Goal: Navigation & Orientation: Find specific page/section

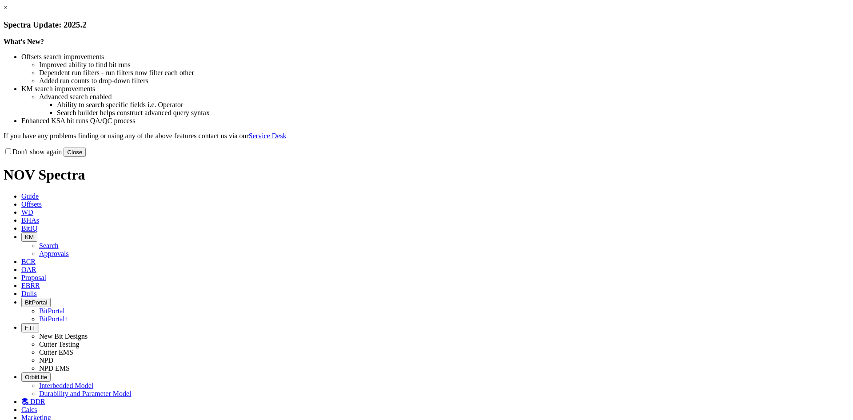
click at [86, 157] on button "Close" at bounding box center [75, 152] width 22 height 9
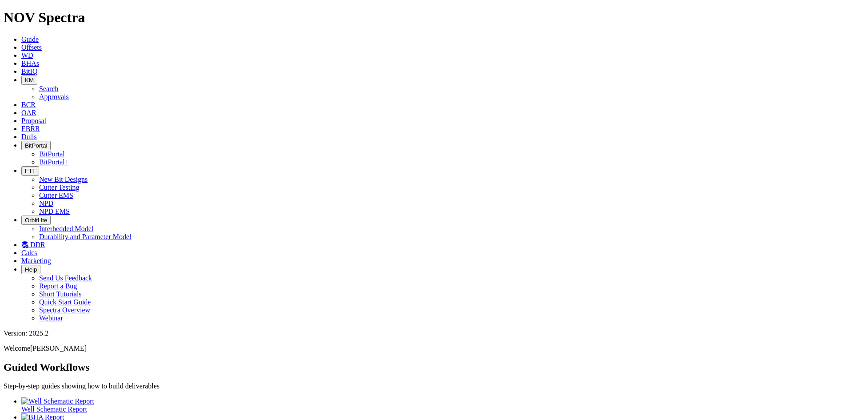
click at [21, 68] on icon at bounding box center [21, 72] width 0 height 8
click at [37, 76] on button "KM" at bounding box center [29, 80] width 16 height 9
click at [69, 93] on link "Approvals" at bounding box center [54, 97] width 30 height 8
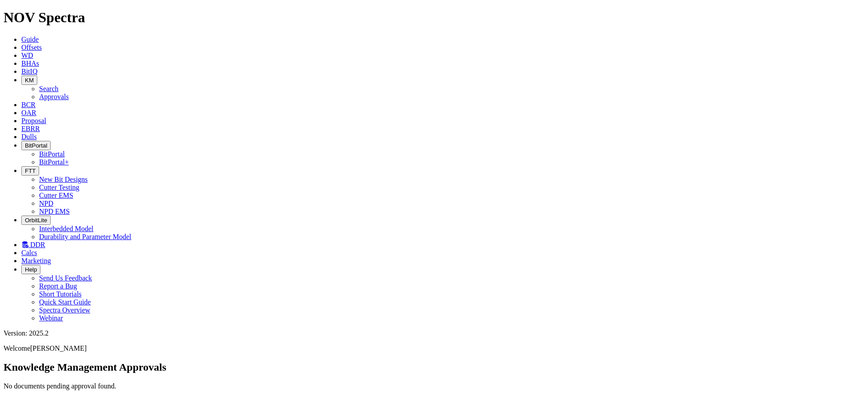
click at [25, 77] on icon "button" at bounding box center [25, 80] width 0 height 7
click at [59, 85] on link "Search" at bounding box center [49, 89] width 20 height 8
click at [91, 420] on button "button" at bounding box center [87, 424] width 7 height 3
type input "[DATE]"
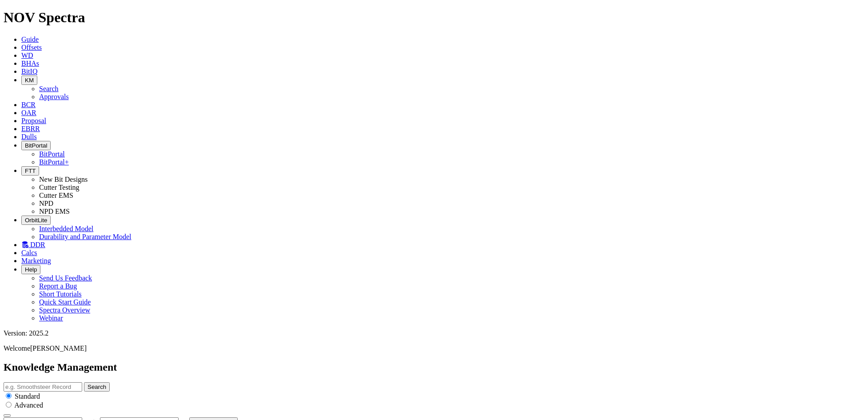
scroll to position [3, 0]
click at [36, 109] on link "OAR" at bounding box center [28, 113] width 15 height 8
click at [46, 117] on span "Proposal" at bounding box center [33, 121] width 25 height 8
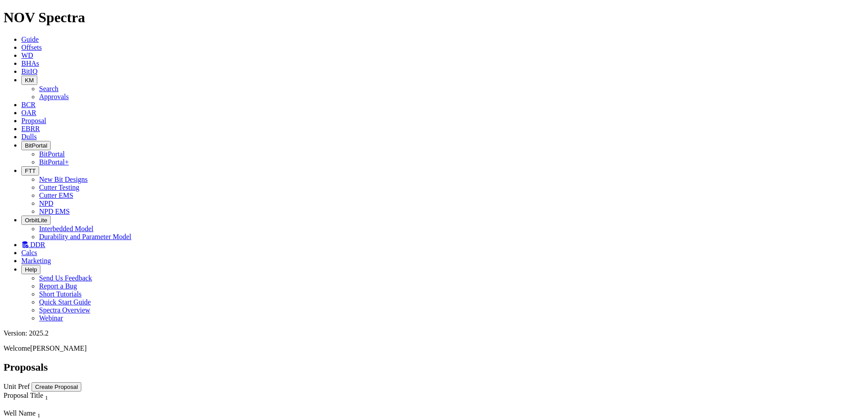
click at [40, 125] on span "EBRR" at bounding box center [30, 129] width 19 height 8
click at [37, 133] on span "Dulls" at bounding box center [29, 137] width 16 height 8
click at [39, 166] on button "FTT" at bounding box center [30, 170] width 18 height 9
click at [80, 184] on link "Cutter Testing" at bounding box center [59, 188] width 40 height 8
click at [25, 168] on icon "button" at bounding box center [25, 171] width 0 height 7
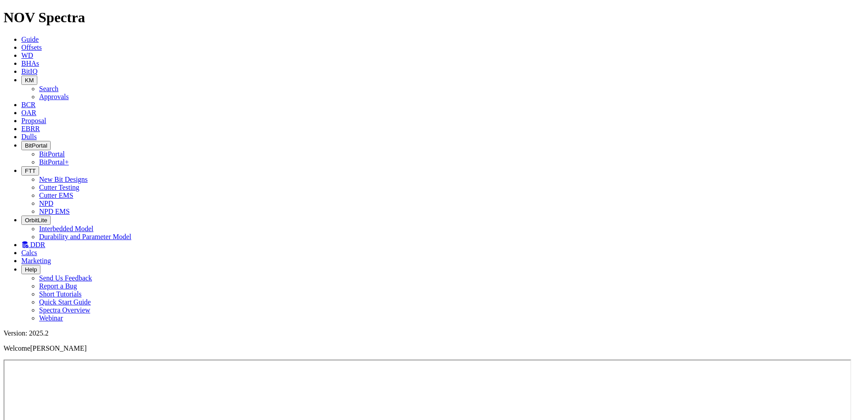
click at [53, 200] on link "NPD" at bounding box center [46, 204] width 14 height 8
click at [25, 168] on icon "button" at bounding box center [25, 171] width 0 height 7
click at [45, 241] on span "DDR" at bounding box center [37, 245] width 15 height 8
